Goal: Task Accomplishment & Management: Use online tool/utility

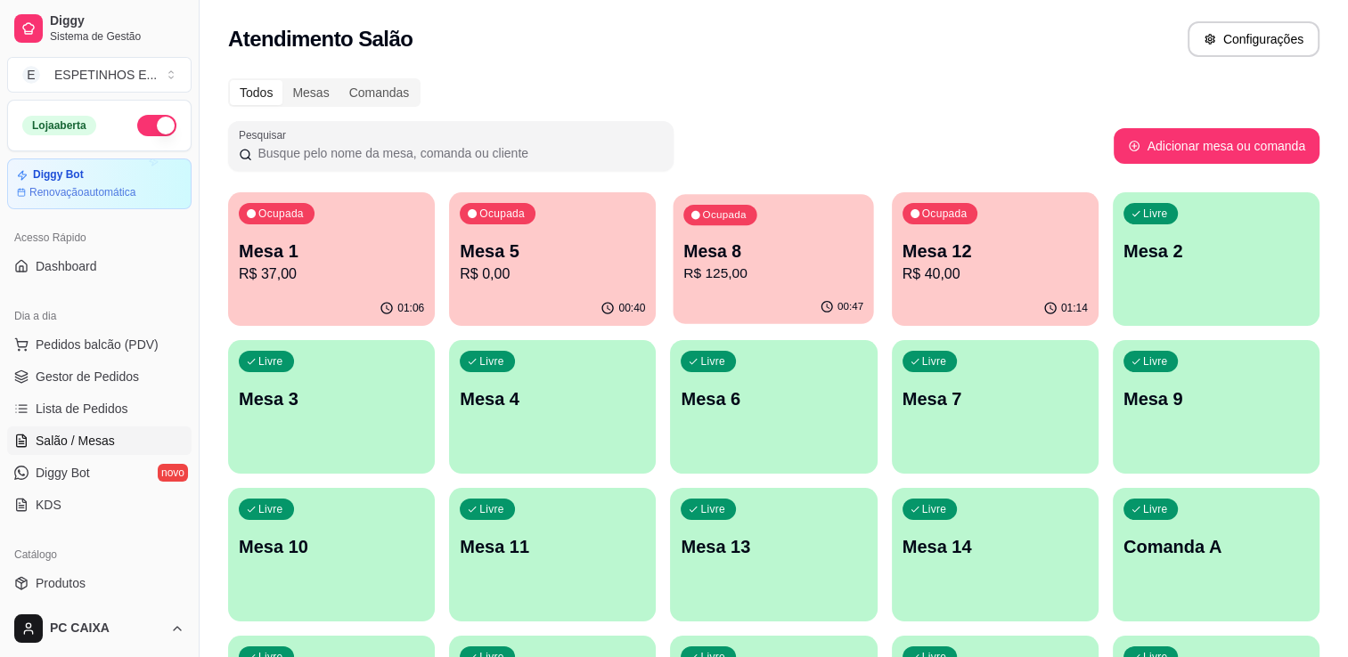
click at [726, 268] on p "R$ 125,00" at bounding box center [774, 274] width 180 height 20
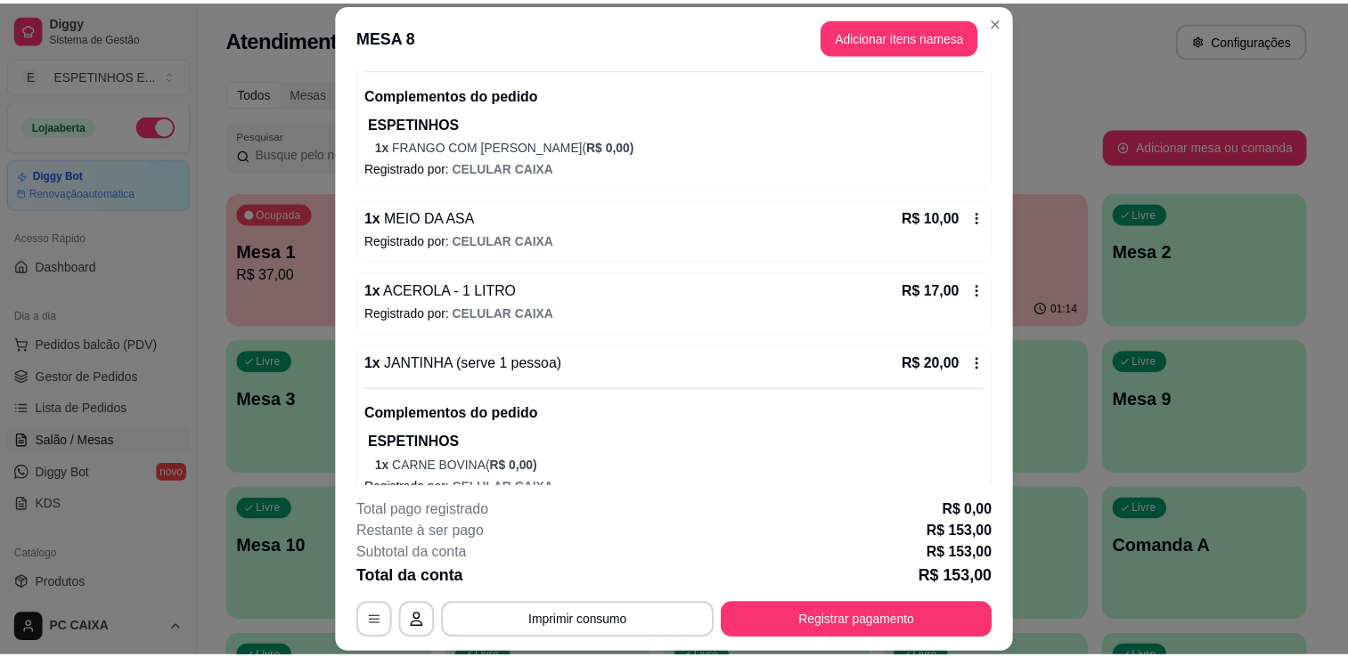
scroll to position [220, 0]
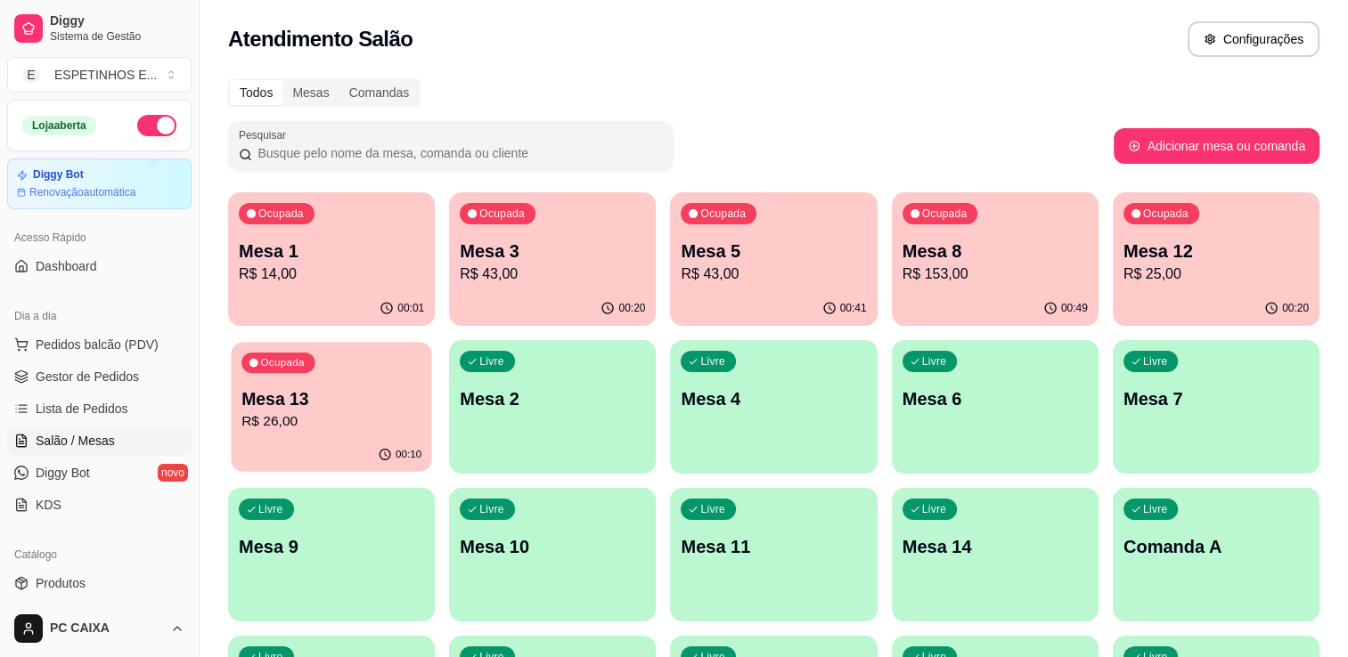
click at [339, 388] on p "Mesa 13" at bounding box center [331, 400] width 180 height 24
click at [1169, 249] on p "Mesa 12" at bounding box center [1215, 251] width 185 height 25
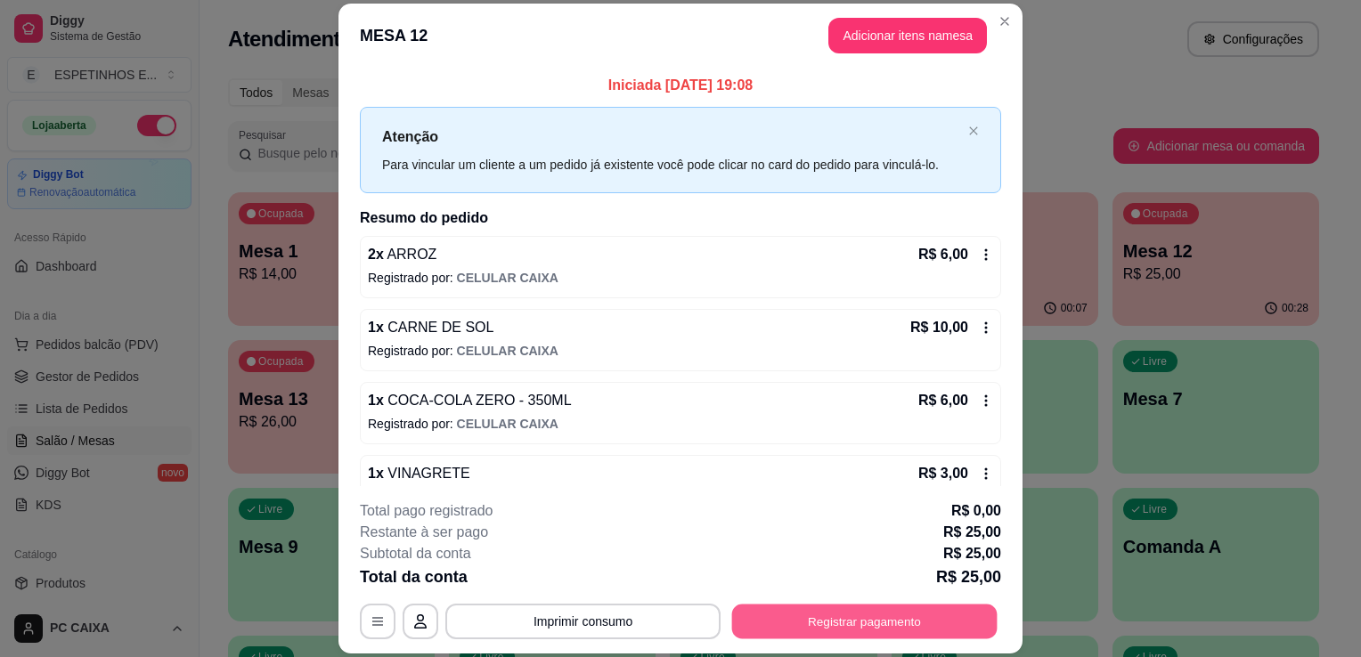
click at [837, 622] on button "Registrar pagamento" at bounding box center [864, 622] width 265 height 35
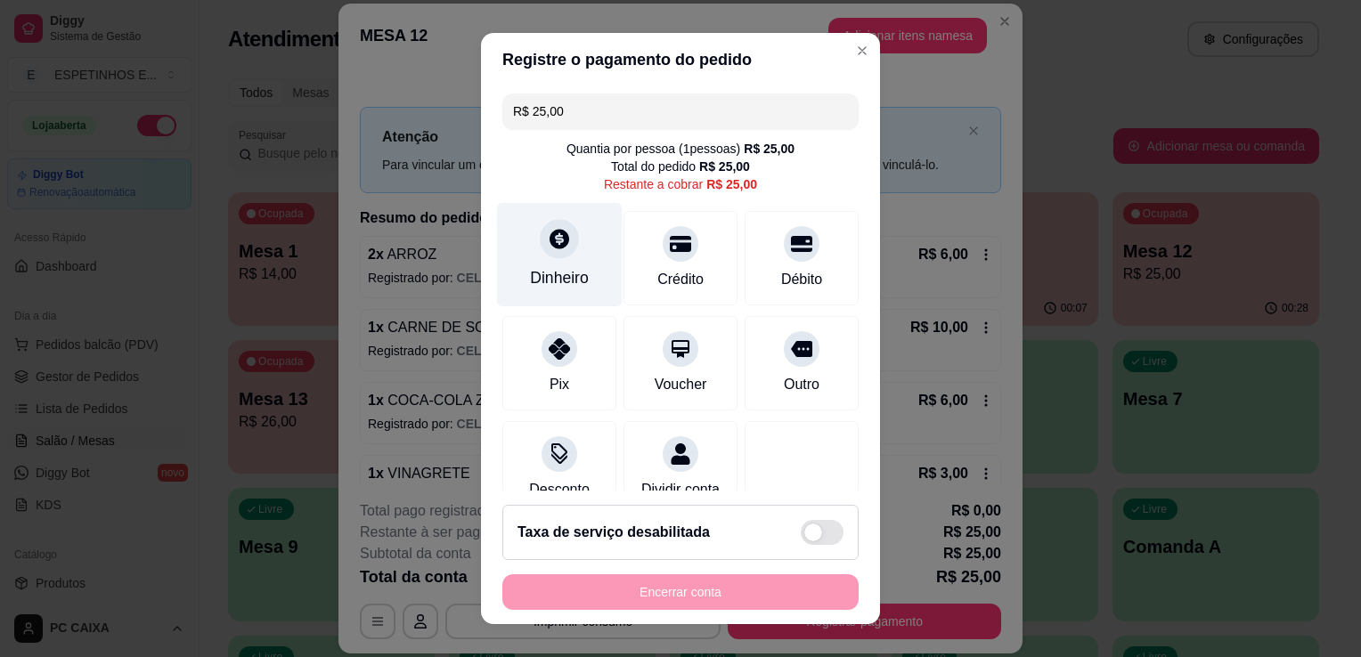
click at [527, 252] on div "Dinheiro" at bounding box center [560, 255] width 126 height 104
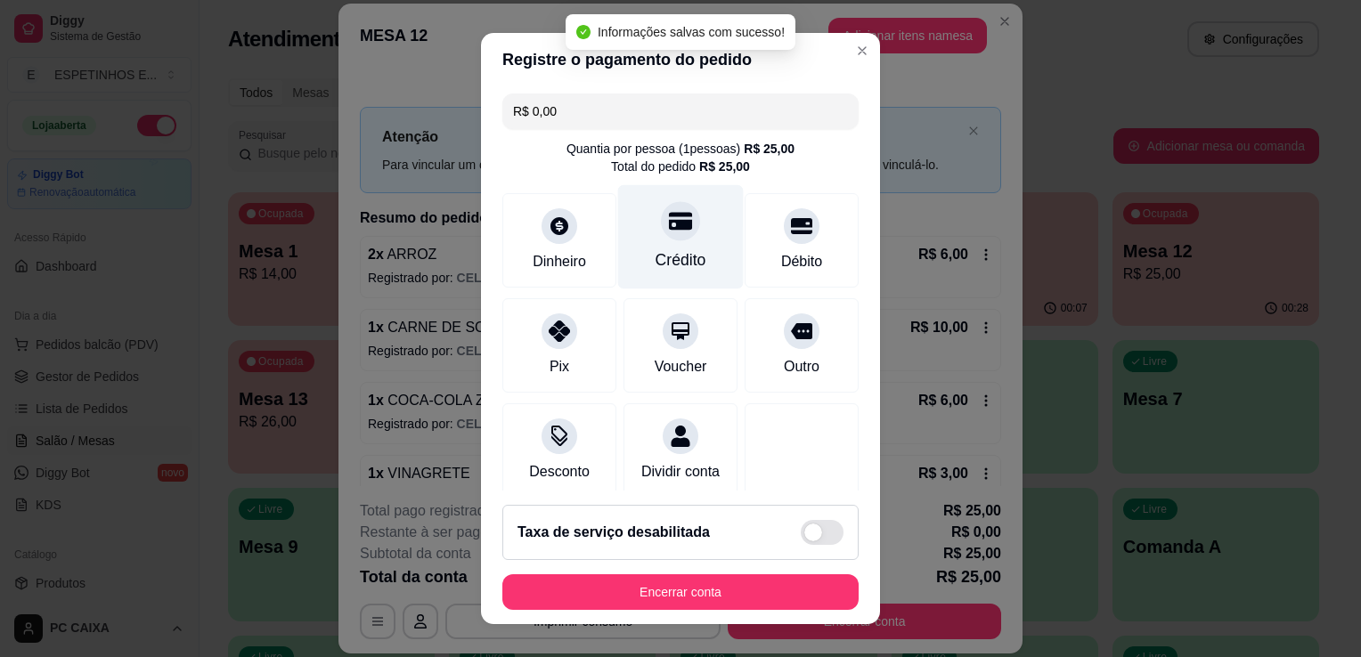
type input "R$ 0,00"
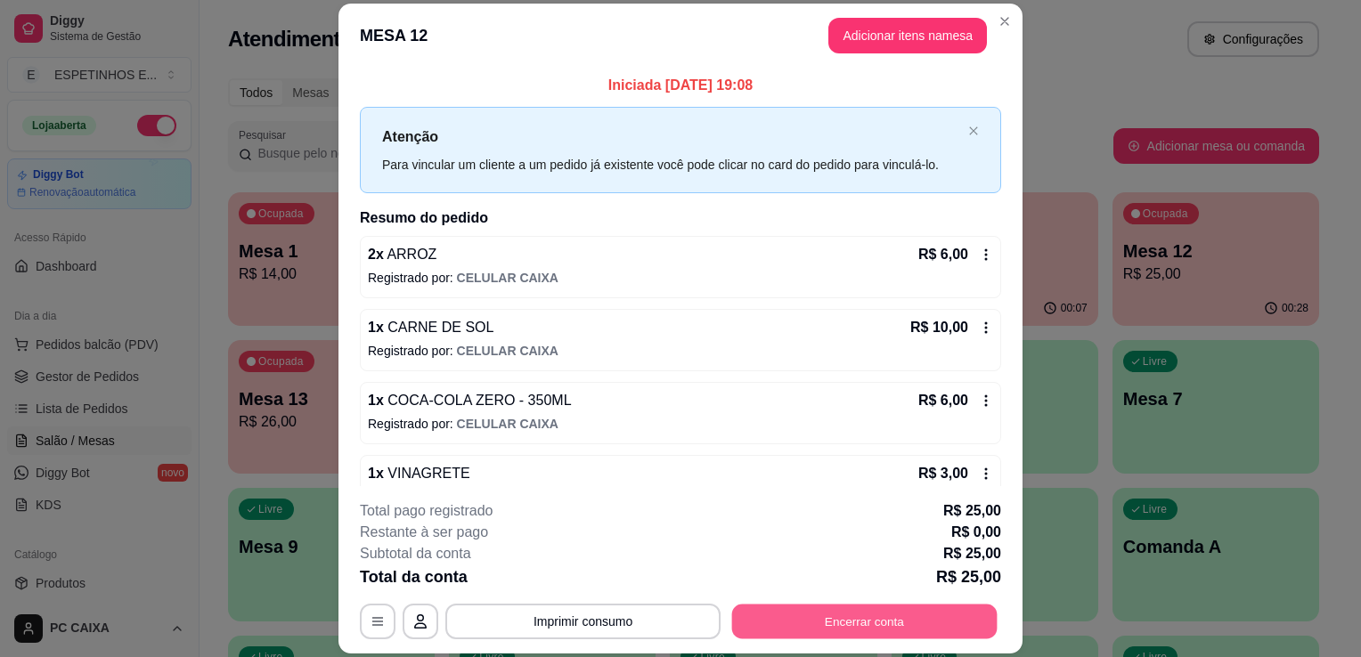
click at [857, 624] on button "Encerrar conta" at bounding box center [864, 622] width 265 height 35
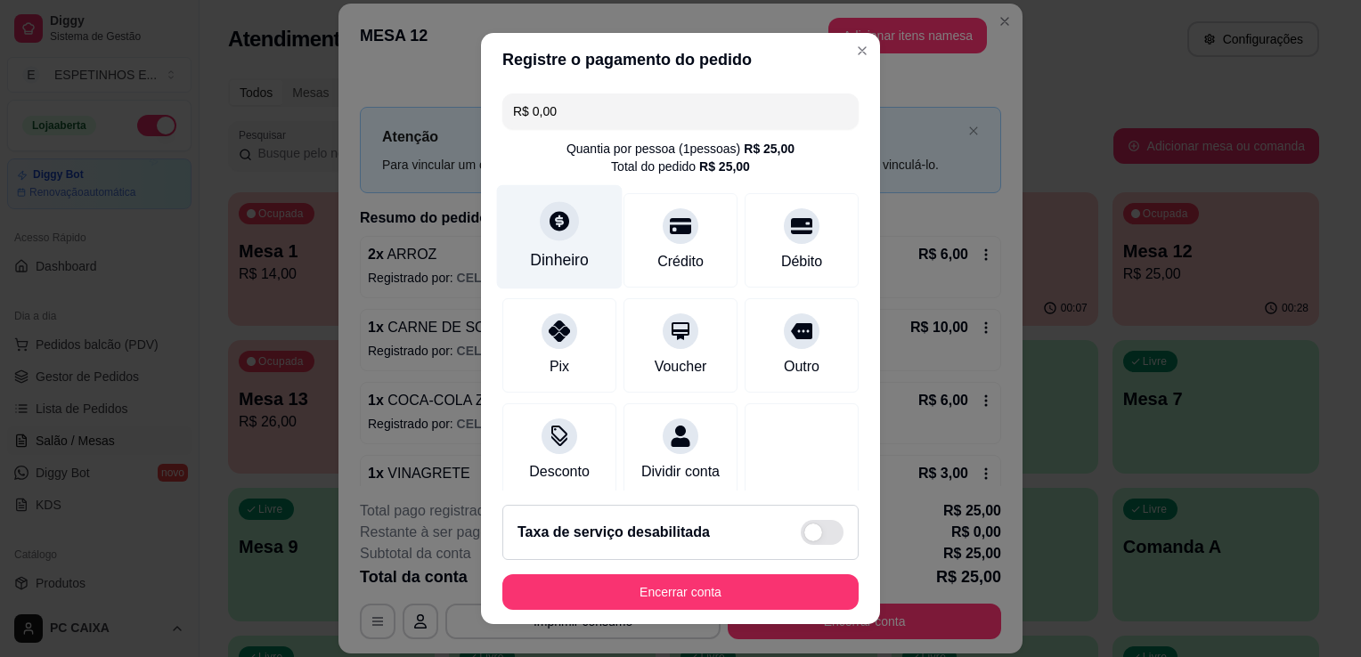
click at [566, 208] on div "Dinheiro" at bounding box center [560, 237] width 126 height 104
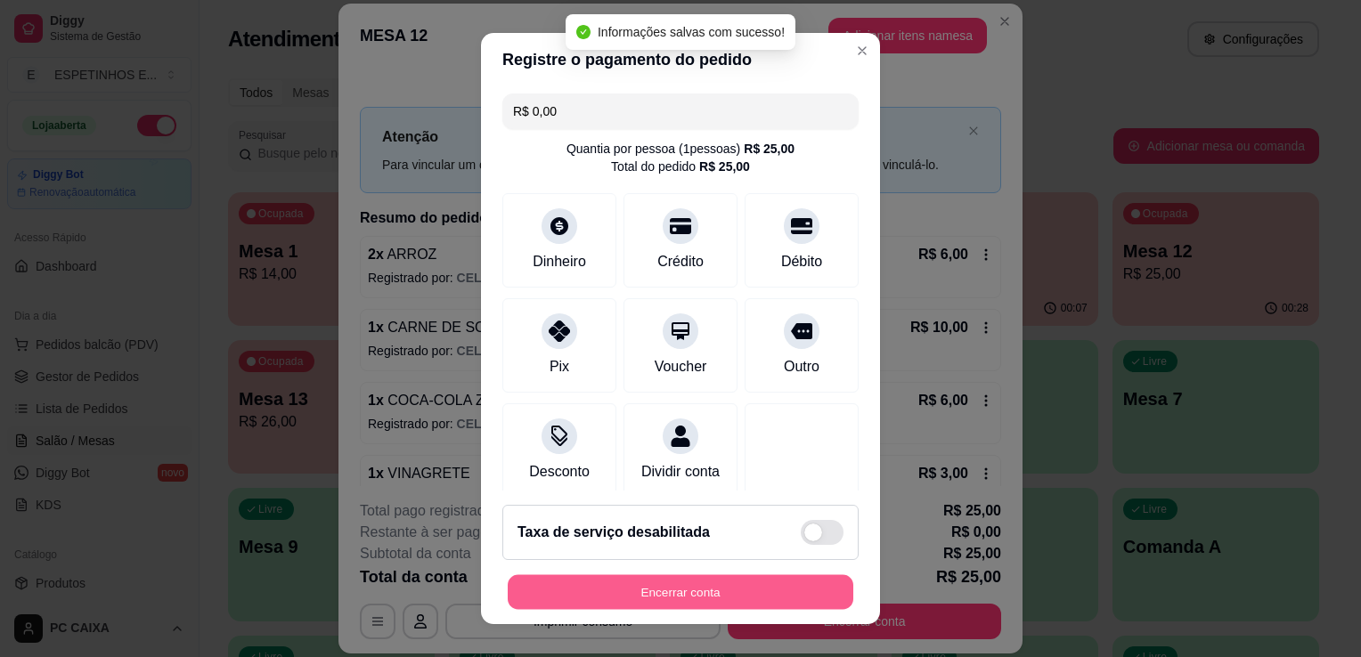
click at [702, 603] on button "Encerrar conta" at bounding box center [681, 593] width 346 height 35
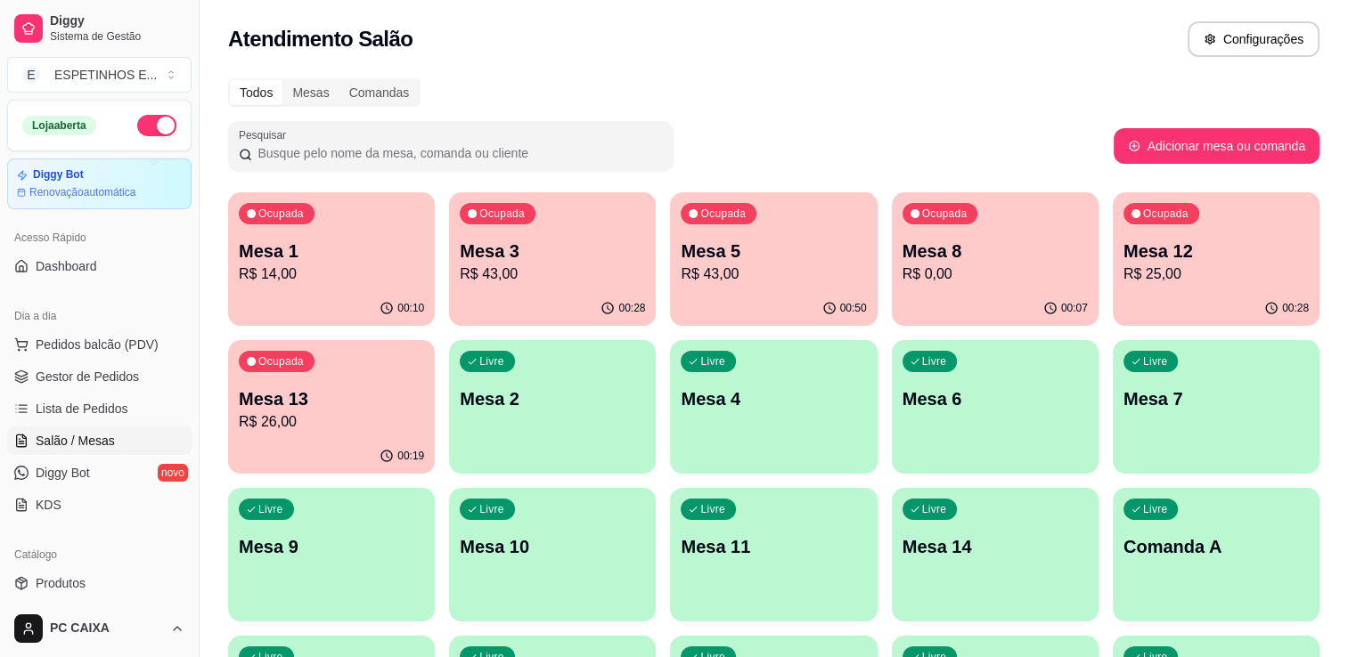
click at [755, 235] on div "Ocupada Mesa 5 R$ 43,00" at bounding box center [773, 241] width 207 height 99
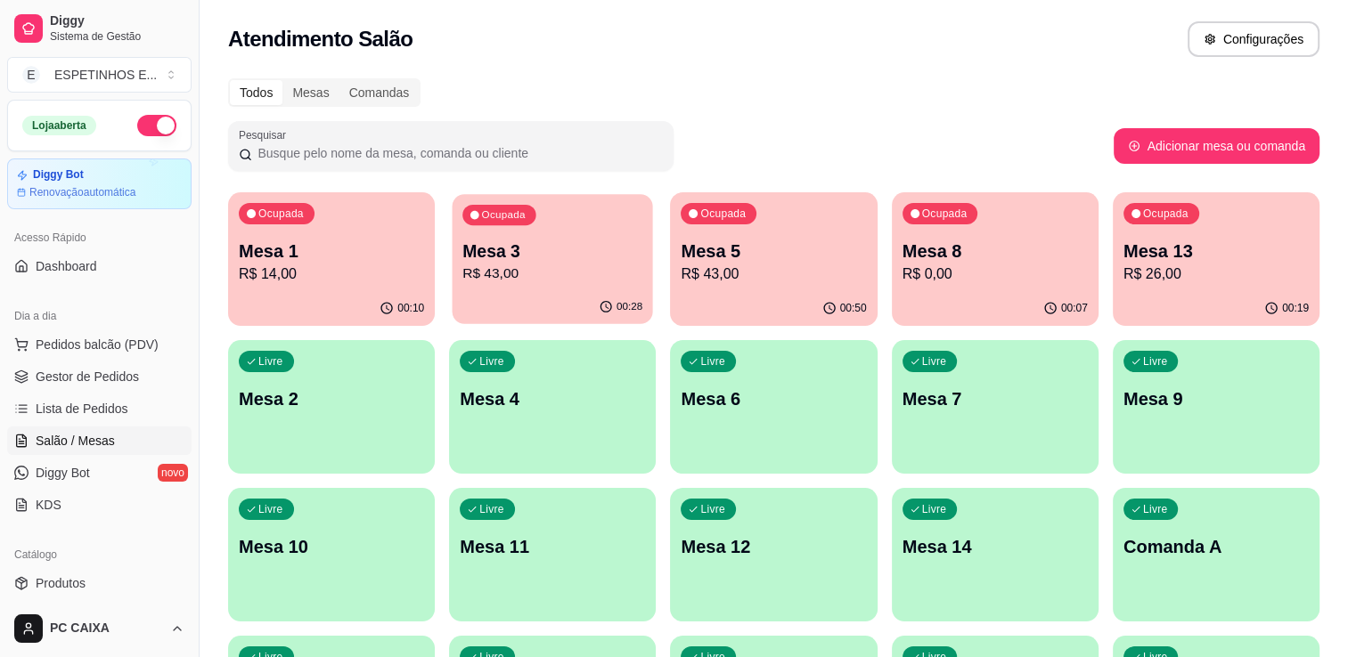
click at [539, 225] on div "Ocupada Mesa 3 R$ 43,00" at bounding box center [553, 242] width 200 height 96
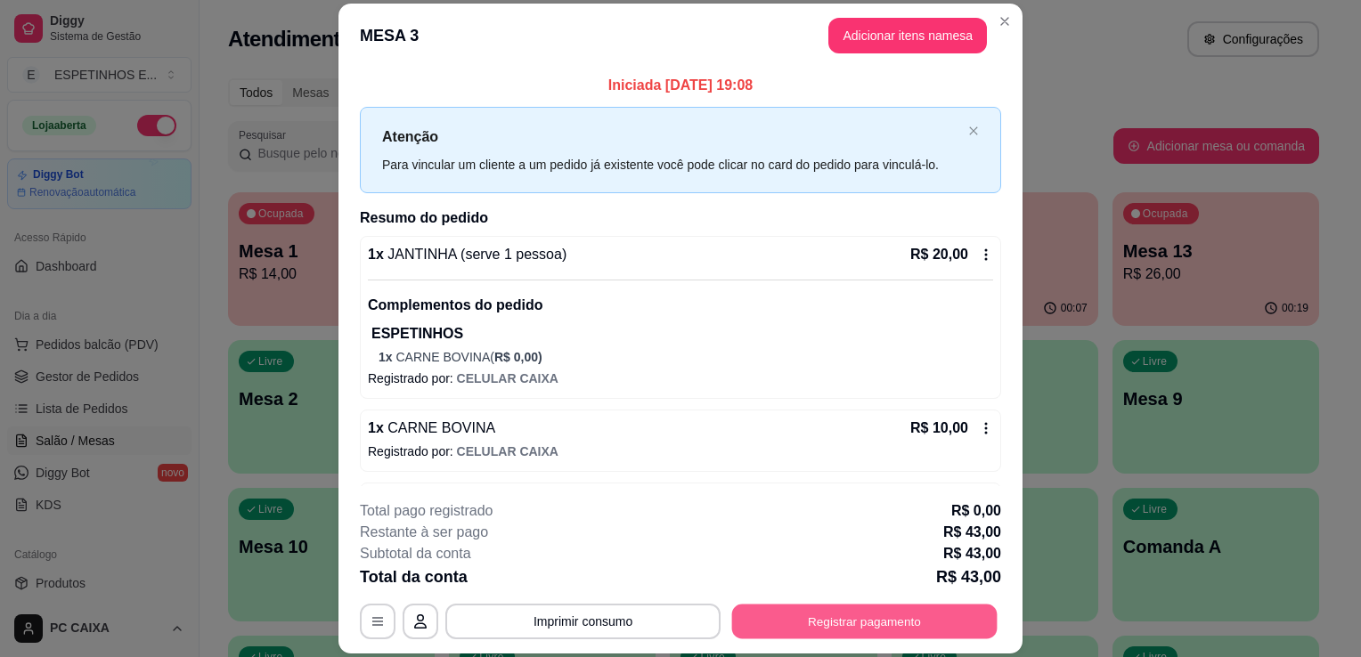
click at [811, 623] on button "Registrar pagamento" at bounding box center [864, 622] width 265 height 35
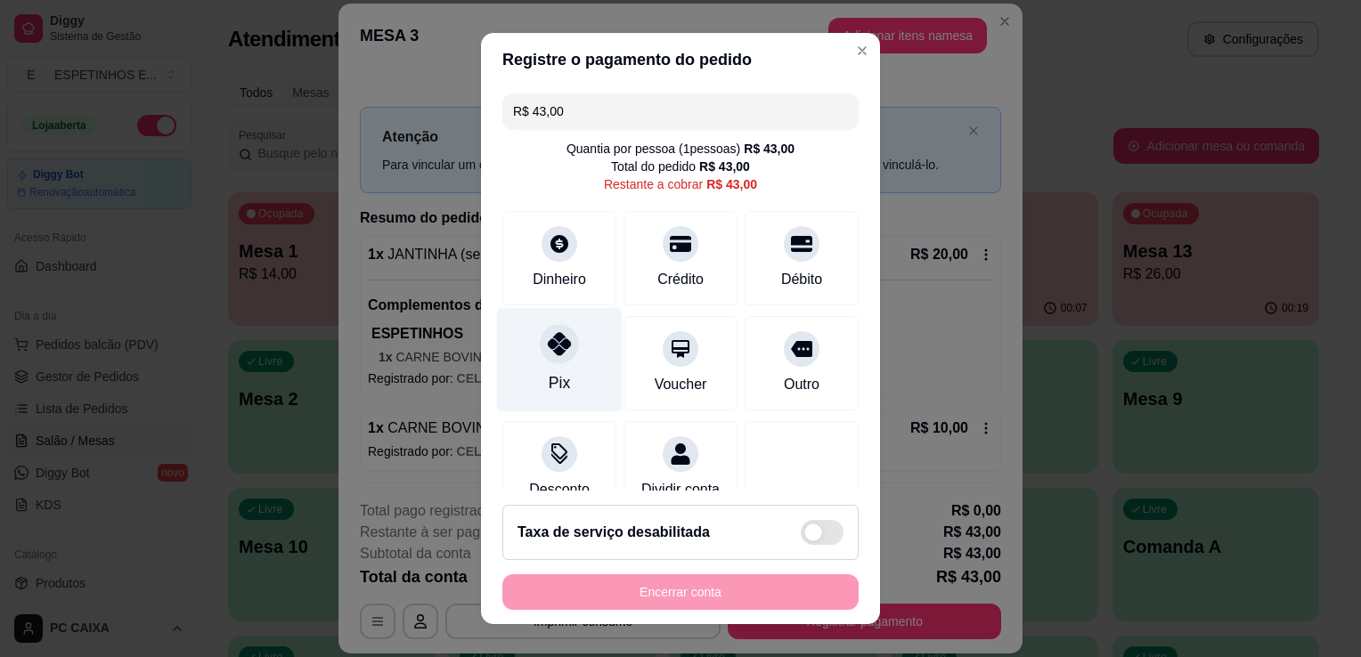
click at [559, 377] on div "Pix" at bounding box center [560, 360] width 126 height 104
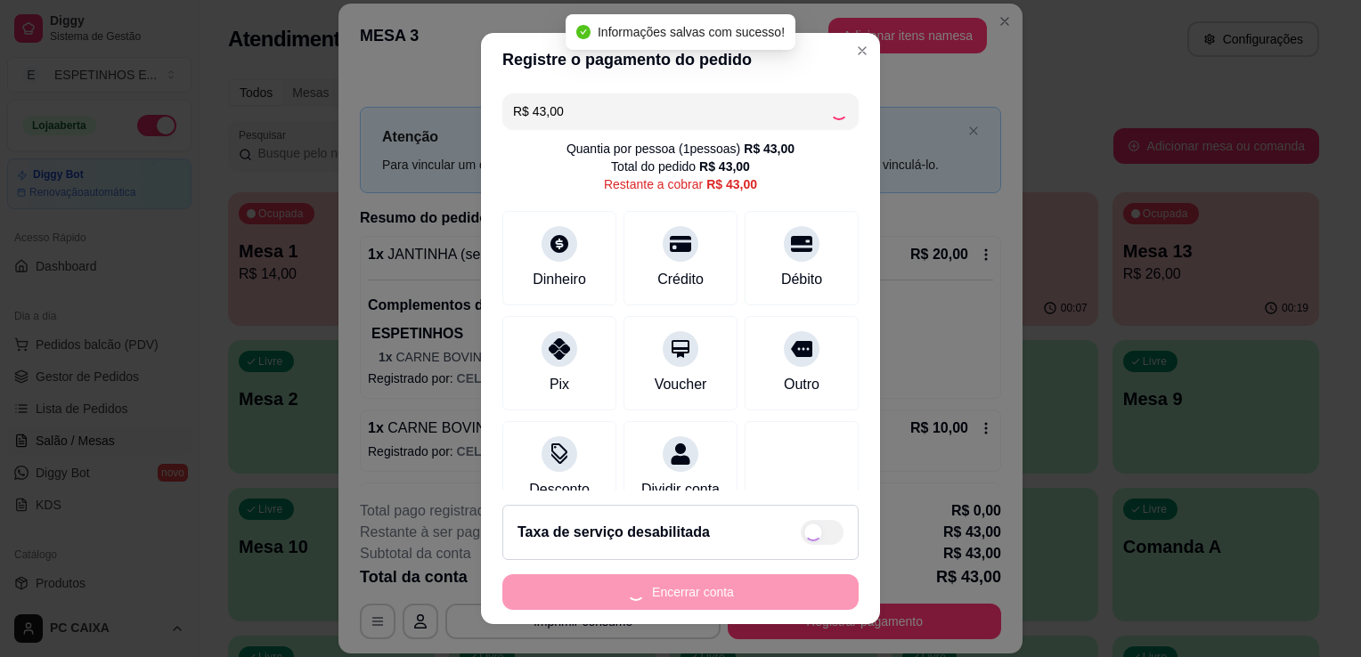
type input "R$ 0,00"
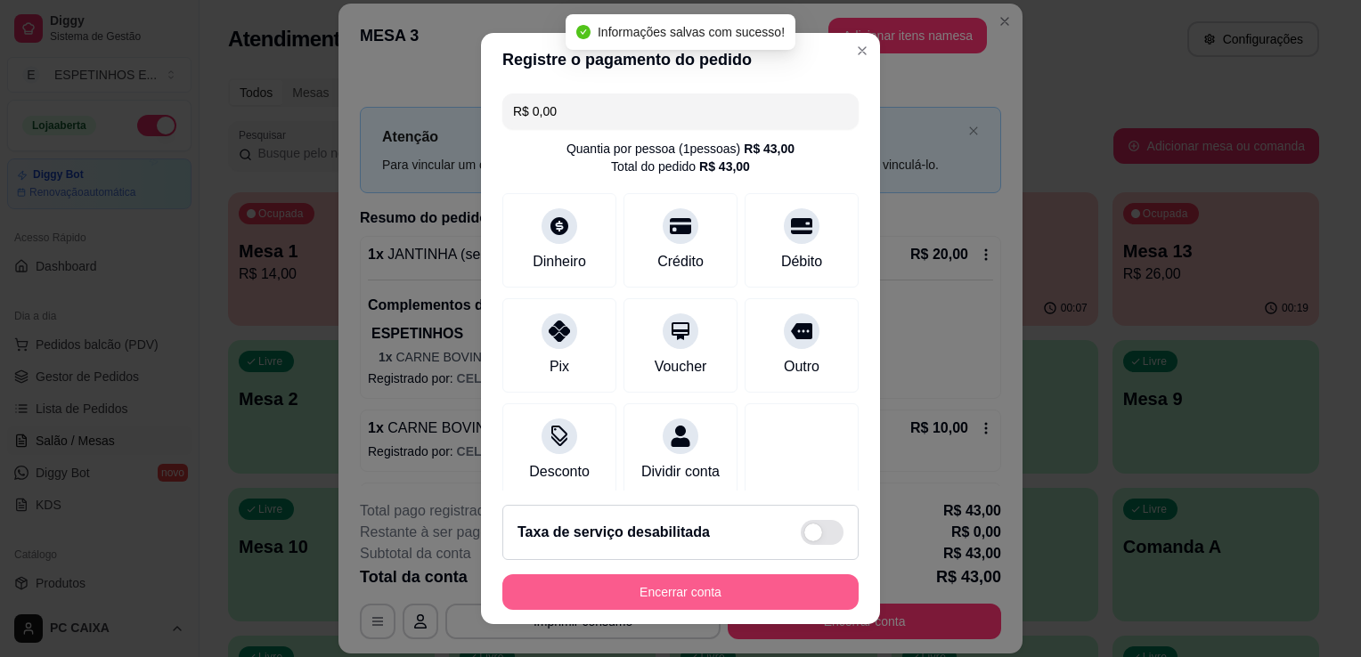
click at [708, 598] on button "Encerrar conta" at bounding box center [680, 593] width 356 height 36
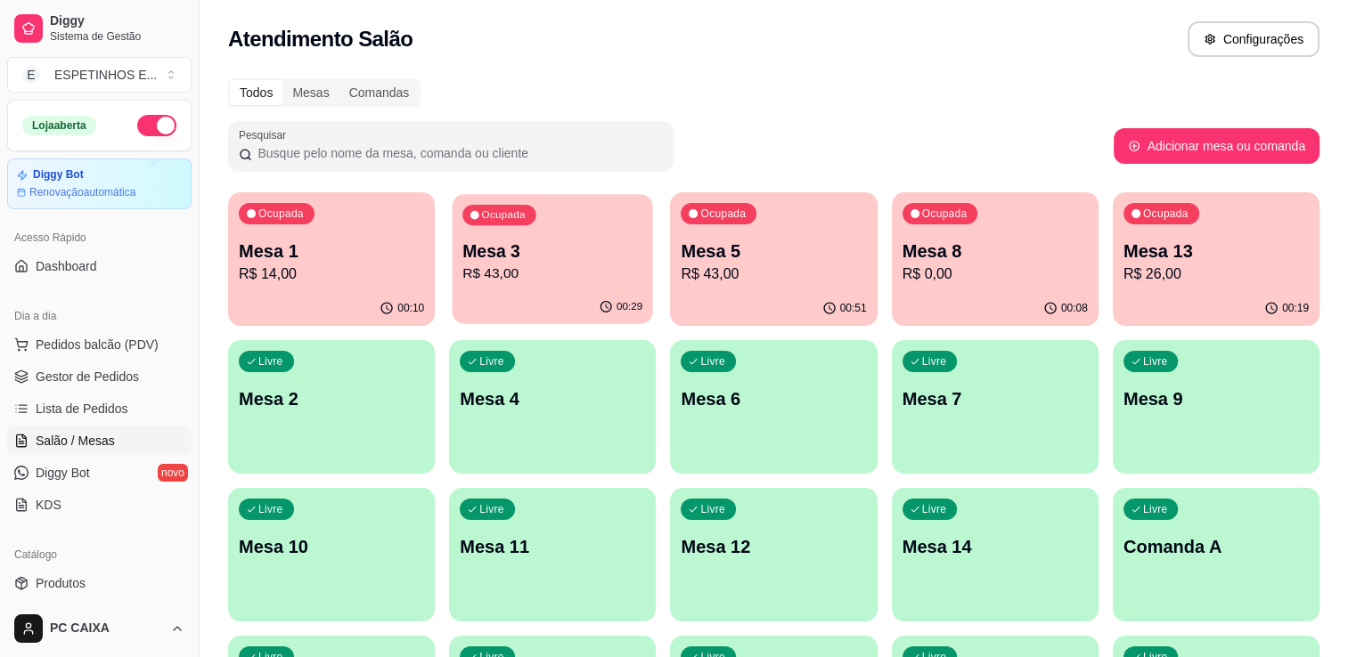
click at [559, 228] on div "Ocupada Mesa 3 R$ 43,00" at bounding box center [553, 242] width 200 height 96
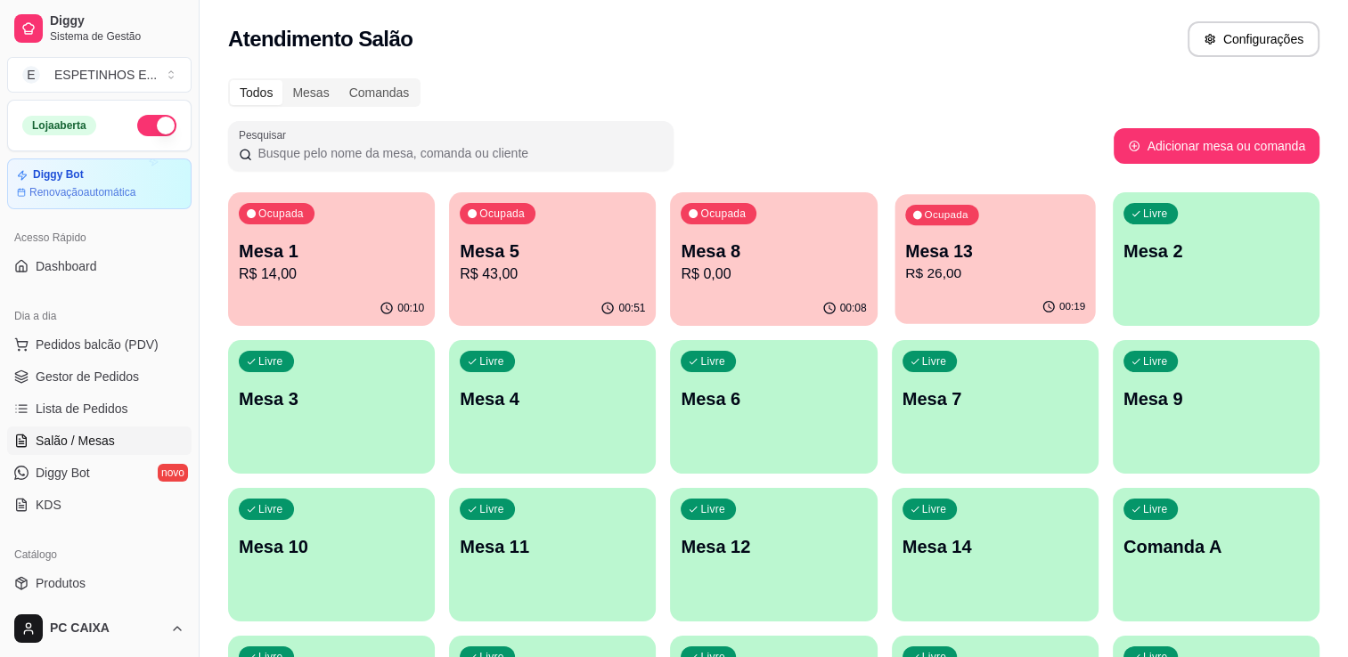
click at [967, 251] on p "Mesa 13" at bounding box center [995, 252] width 180 height 24
click at [1004, 266] on p "R$ 26,00" at bounding box center [995, 274] width 180 height 20
click at [583, 299] on div "01:04" at bounding box center [553, 307] width 200 height 34
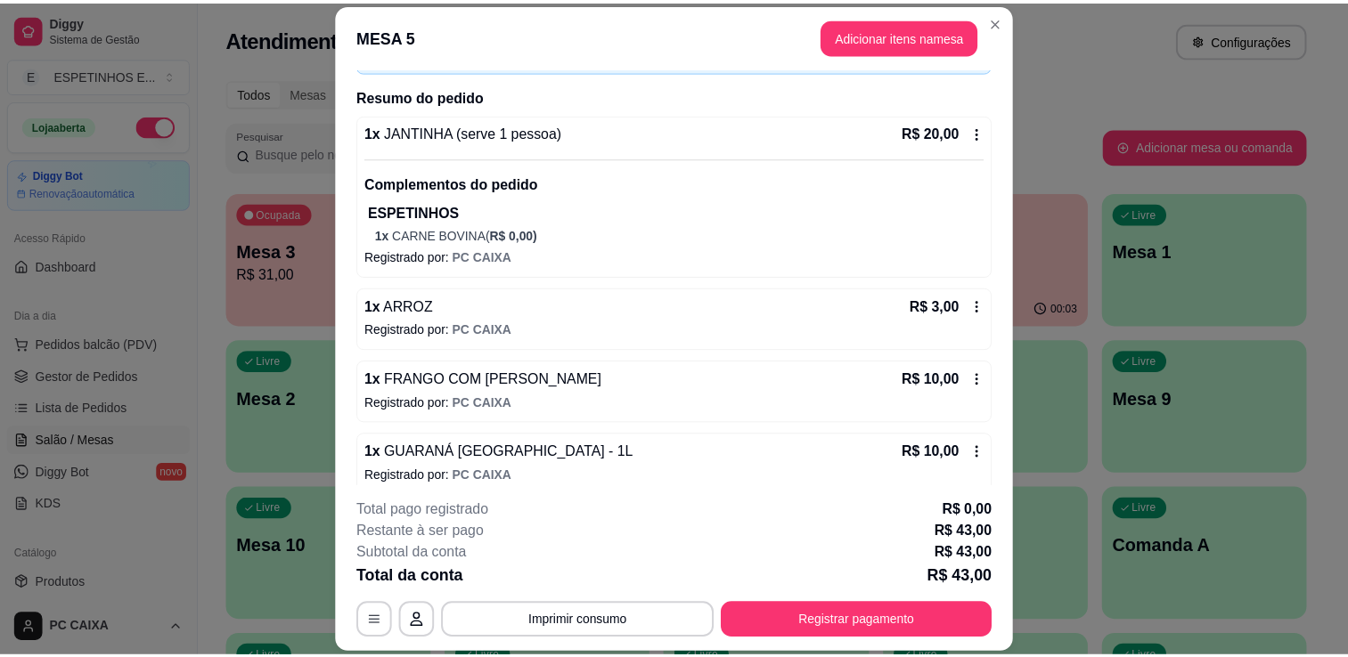
scroll to position [135, 0]
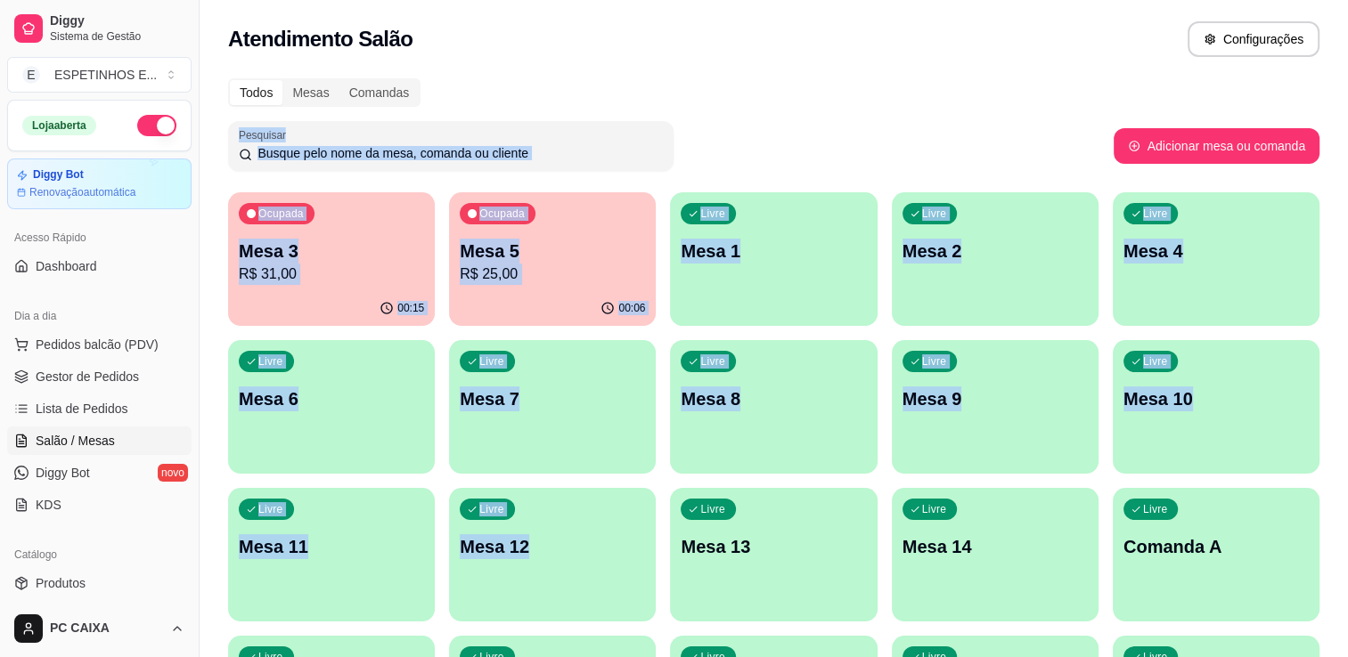
drag, startPoint x: 402, startPoint y: 88, endPoint x: 569, endPoint y: 597, distance: 535.6
click at [569, 597] on div "Todos Mesas Comandas Pesquisar Adicionar mesa ou comanda Ocupada Mesa 3 R$ 31,0…" at bounding box center [774, 503] width 1148 height 871
